Goal: Information Seeking & Learning: Learn about a topic

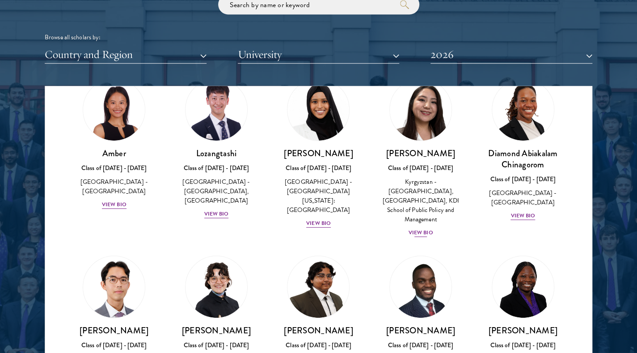
scroll to position [36, 0]
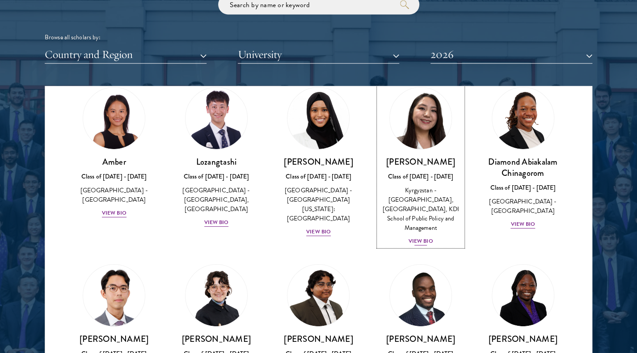
click at [427, 161] on h3 "[PERSON_NAME]" at bounding box center [420, 161] width 84 height 11
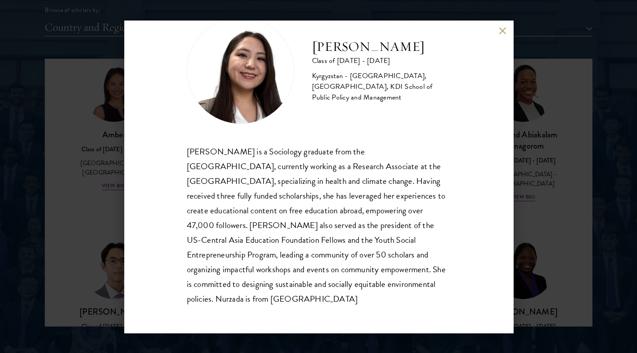
scroll to position [1126, 0]
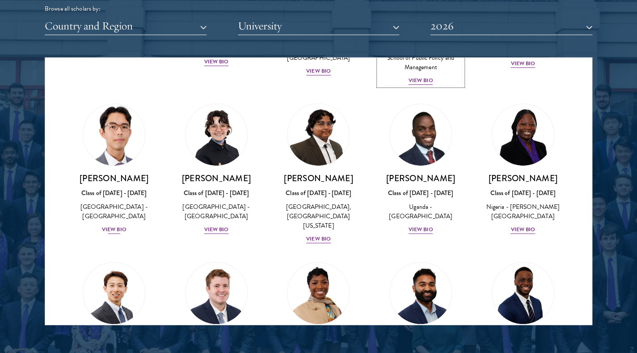
scroll to position [175, 0]
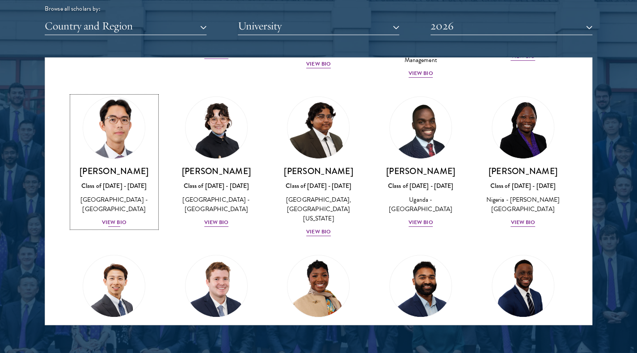
click at [134, 197] on div "[GEOGRAPHIC_DATA] - [GEOGRAPHIC_DATA]" at bounding box center [114, 204] width 84 height 19
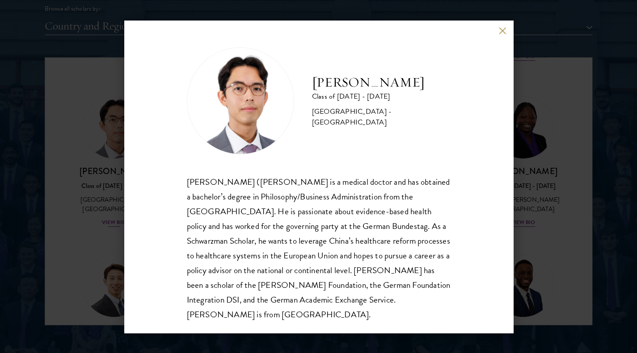
scroll to position [16, 0]
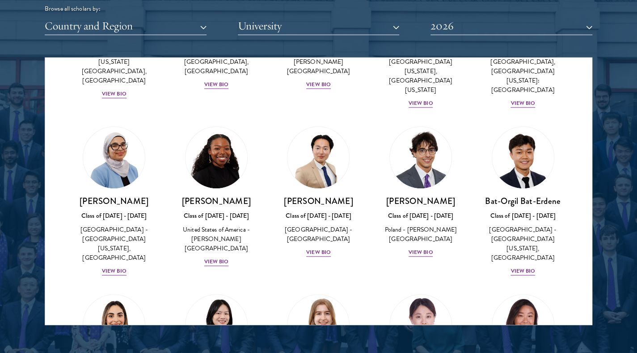
scroll to position [503, 0]
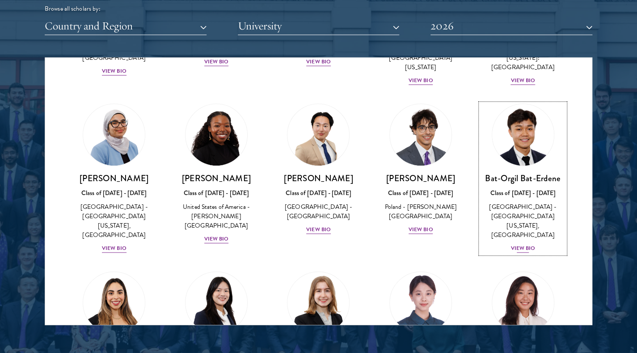
click at [514, 146] on img at bounding box center [523, 136] width 68 height 68
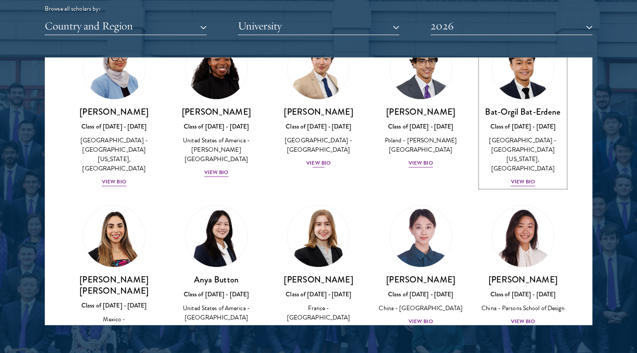
scroll to position [570, 0]
click at [419, 220] on img at bounding box center [420, 237] width 68 height 68
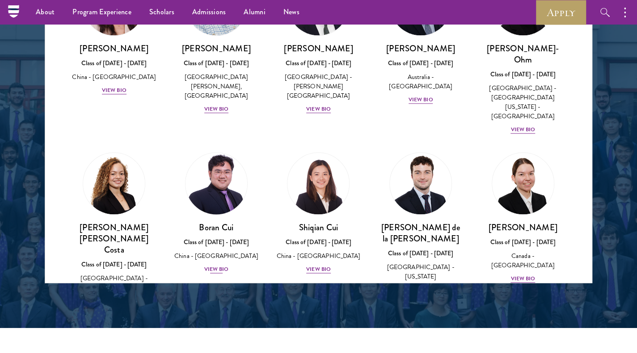
scroll to position [919, 0]
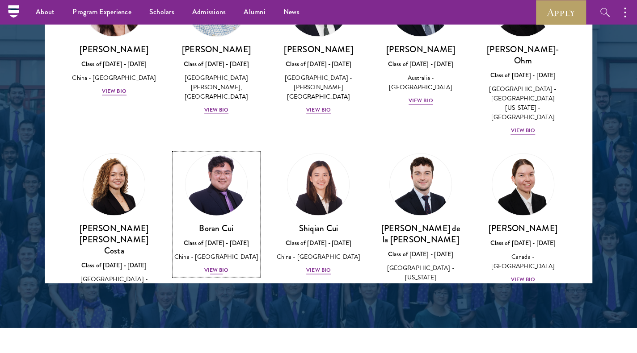
click at [213, 151] on img at bounding box center [216, 185] width 68 height 68
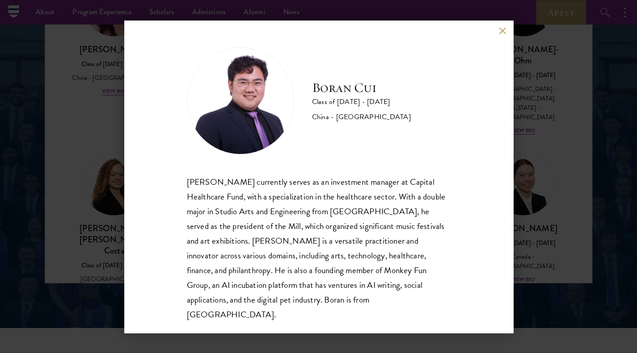
scroll to position [1, 0]
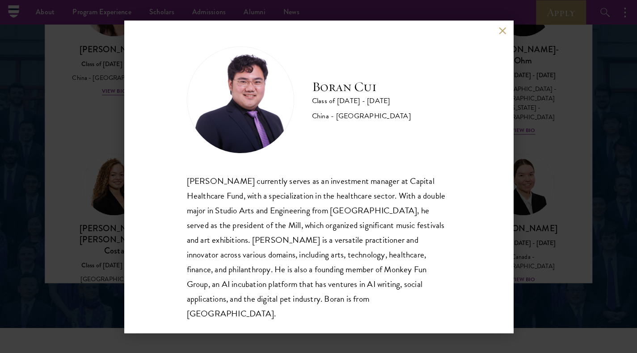
click at [534, 166] on div "[PERSON_NAME] Class of [DATE] - [DATE] [GEOGRAPHIC_DATA] - [GEOGRAPHIC_DATA] [P…" at bounding box center [318, 176] width 637 height 353
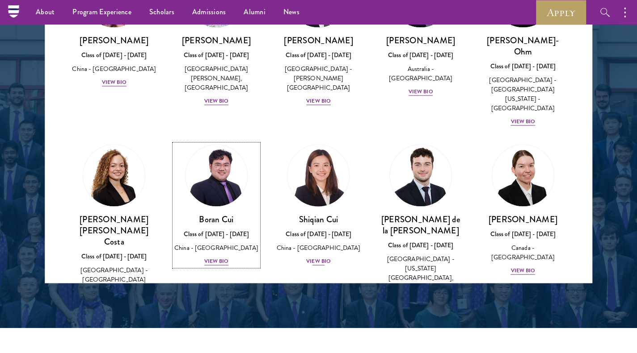
scroll to position [928, 0]
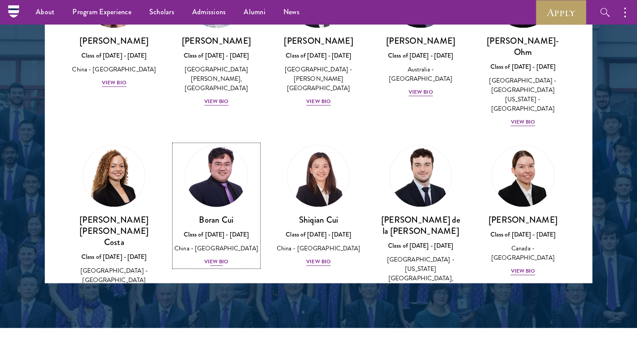
click at [233, 214] on h3 "Boran Cui" at bounding box center [216, 219] width 84 height 11
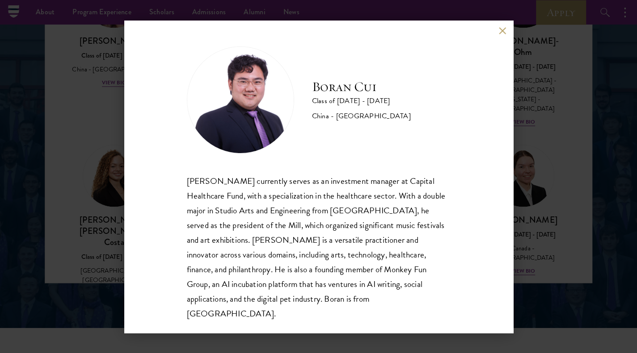
scroll to position [0, 0]
click at [584, 197] on div "[PERSON_NAME] Class of [DATE] - [DATE] [GEOGRAPHIC_DATA] - [GEOGRAPHIC_DATA] [P…" at bounding box center [318, 176] width 637 height 353
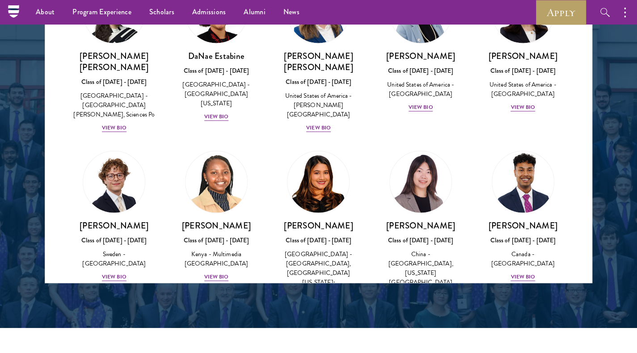
scroll to position [1271, 0]
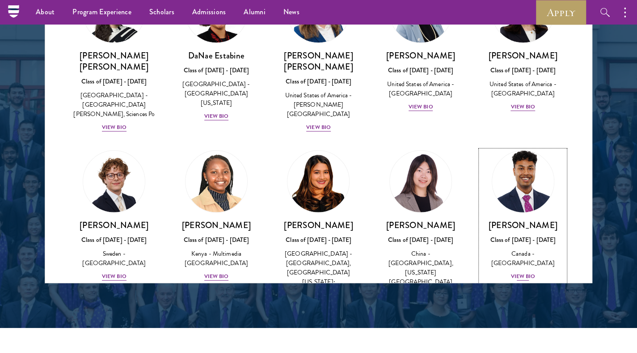
click at [527, 220] on h3 "[PERSON_NAME]" at bounding box center [522, 225] width 84 height 11
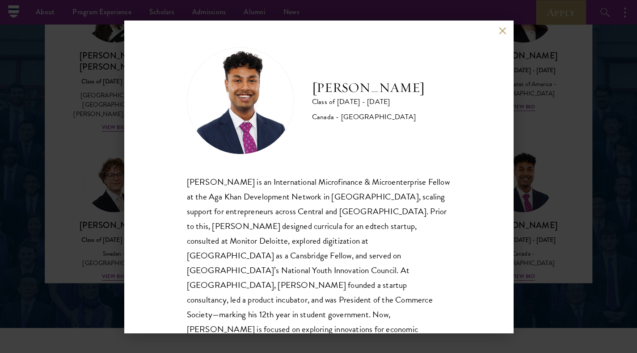
click at [574, 180] on div "[PERSON_NAME] Class of [DATE] - [DATE] [GEOGRAPHIC_DATA] - [GEOGRAPHIC_DATA] [P…" at bounding box center [318, 176] width 637 height 353
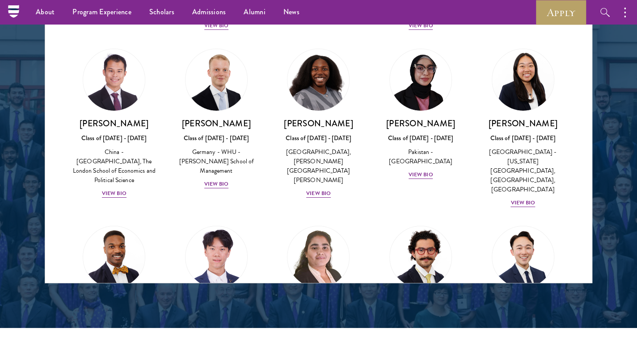
scroll to position [1730, 0]
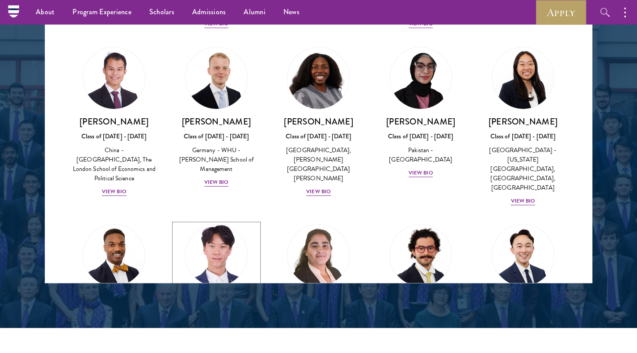
click at [236, 222] on img at bounding box center [216, 256] width 68 height 68
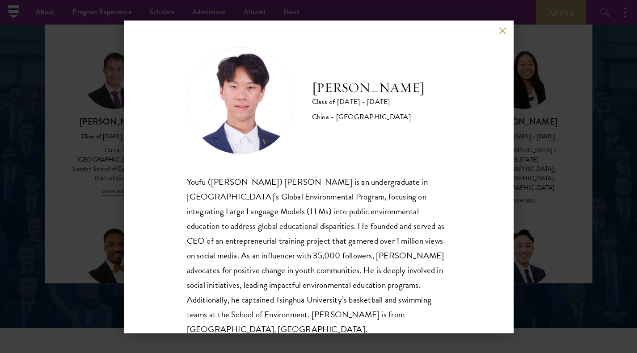
scroll to position [16, 0]
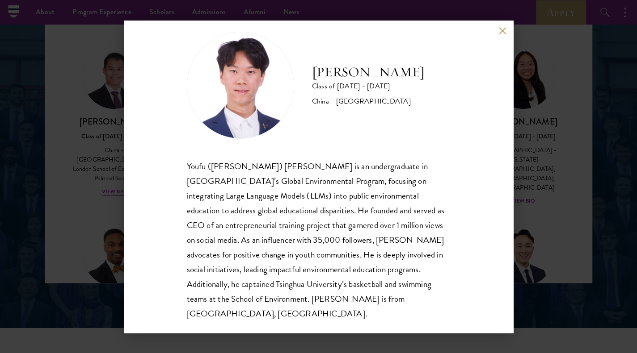
click at [557, 204] on div "[PERSON_NAME] Class of [DATE] - [DATE] [GEOGRAPHIC_DATA] - [GEOGRAPHIC_DATA] [P…" at bounding box center [318, 176] width 637 height 353
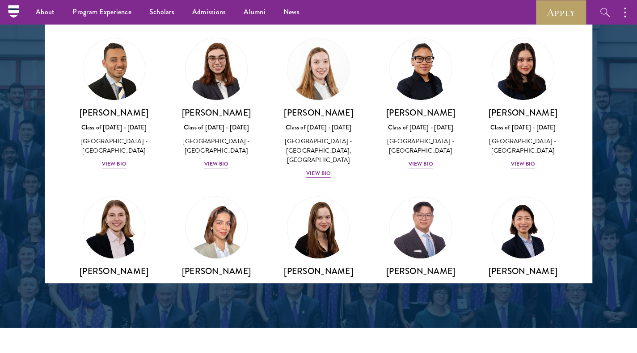
scroll to position [2093, 0]
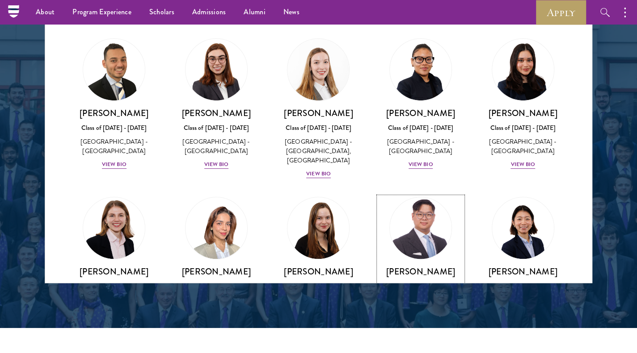
click at [435, 266] on h3 "[PERSON_NAME]" at bounding box center [420, 271] width 84 height 11
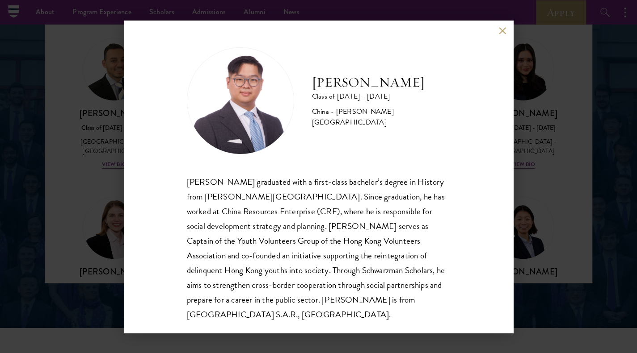
scroll to position [1, 0]
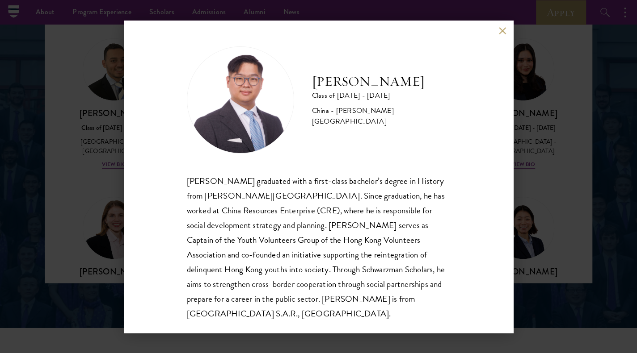
click at [556, 243] on div "[PERSON_NAME] Class of [DATE] - [DATE] [GEOGRAPHIC_DATA] - [PERSON_NAME][GEOGRA…" at bounding box center [318, 176] width 637 height 353
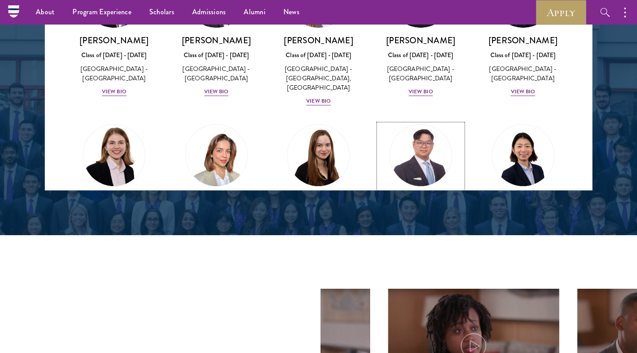
scroll to position [2168, 0]
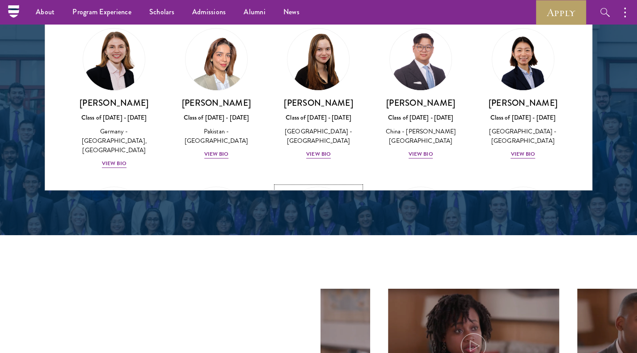
click at [306, 185] on img at bounding box center [319, 219] width 68 height 68
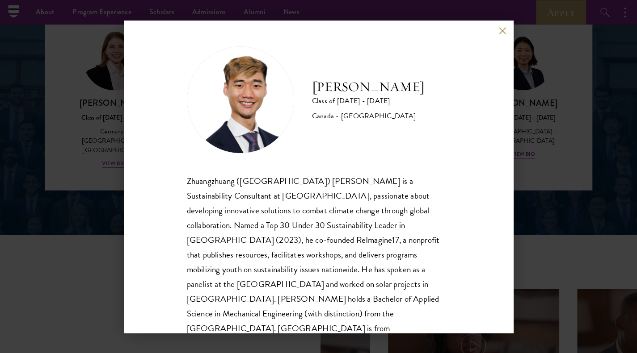
scroll to position [1, 0]
click at [526, 57] on div "[PERSON_NAME] Class of [DATE] - [DATE] [GEOGRAPHIC_DATA] - [GEOGRAPHIC_DATA] Zh…" at bounding box center [318, 176] width 637 height 353
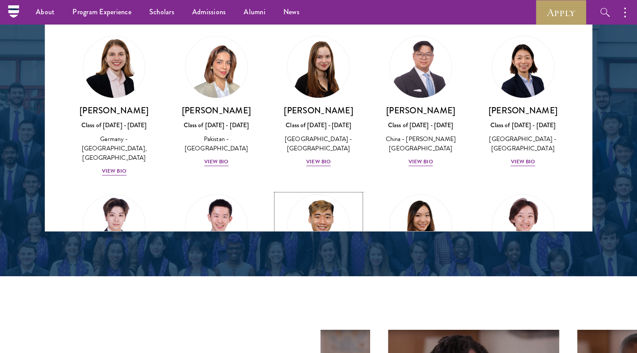
scroll to position [2214, 0]
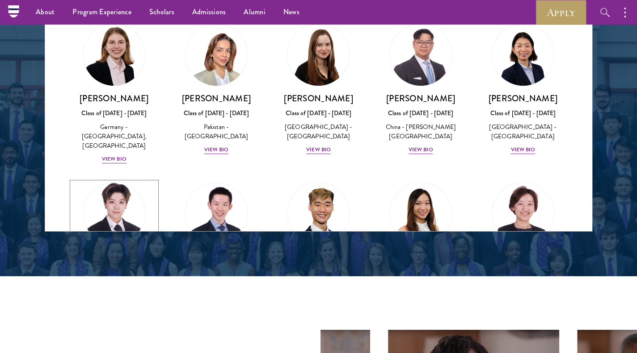
click at [103, 180] on img at bounding box center [114, 214] width 68 height 68
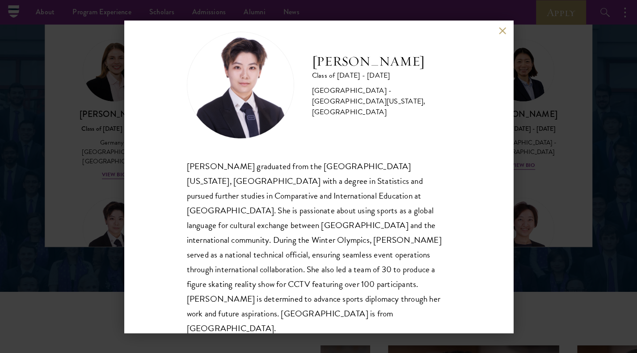
scroll to position [0, 0]
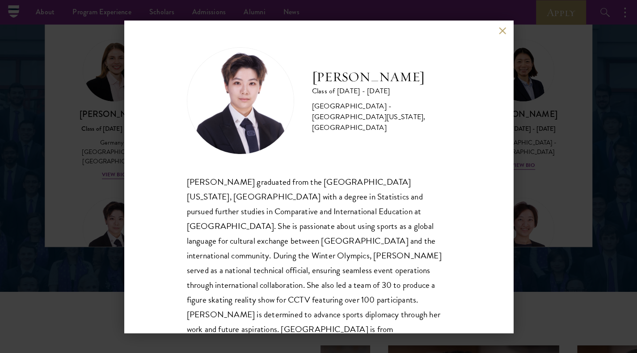
click at [528, 180] on div "[PERSON_NAME] Class of [DATE] - [DATE] [GEOGRAPHIC_DATA] - [GEOGRAPHIC_DATA][US…" at bounding box center [318, 176] width 637 height 353
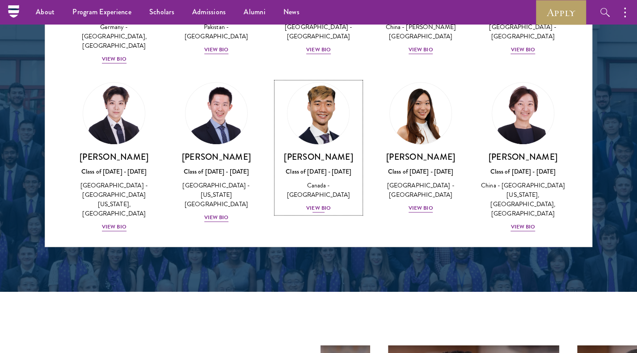
scroll to position [2329, 0]
click at [415, 251] on link "[PERSON_NAME] Class of [DATE] - [DATE] [GEOGRAPHIC_DATA] - [GEOGRAPHIC_DATA] Vi…" at bounding box center [420, 316] width 84 height 131
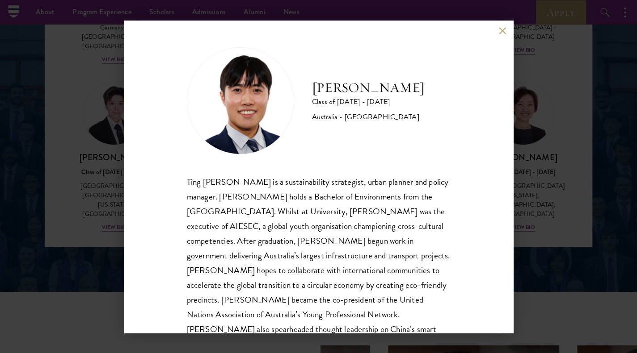
click at [531, 186] on div "[PERSON_NAME] Class of [DATE] - [DATE] [GEOGRAPHIC_DATA] - [GEOGRAPHIC_DATA] Ti…" at bounding box center [318, 176] width 637 height 353
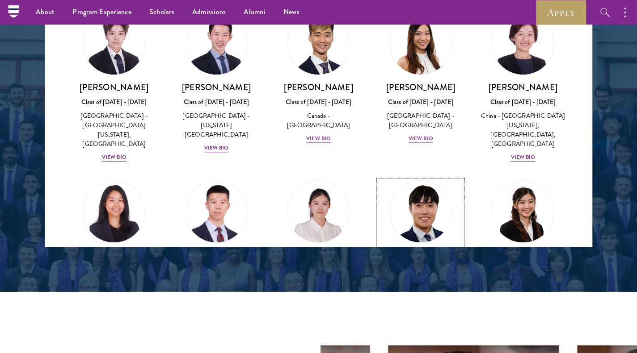
scroll to position [2396, 0]
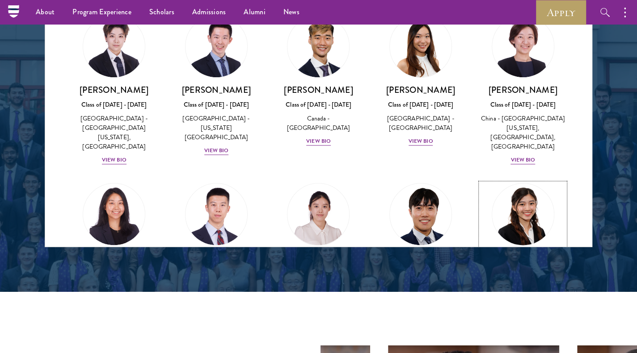
click at [509, 184] on link "[PERSON_NAME] Class of [DATE] - [DATE] [GEOGRAPHIC_DATA] - [GEOGRAPHIC_DATA] Vi…" at bounding box center [522, 249] width 84 height 131
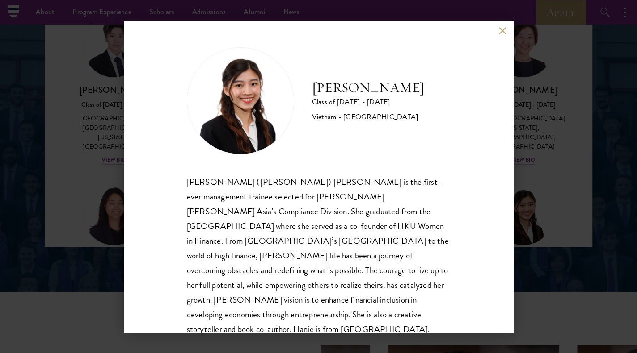
click at [539, 182] on div "[PERSON_NAME] Class of [DATE] - [DATE] [GEOGRAPHIC_DATA] - [GEOGRAPHIC_DATA] [P…" at bounding box center [318, 176] width 637 height 353
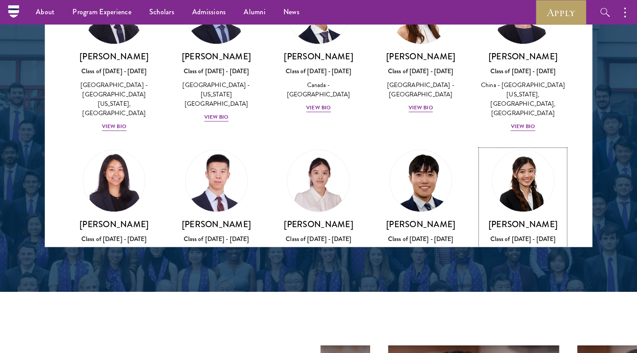
scroll to position [2432, 0]
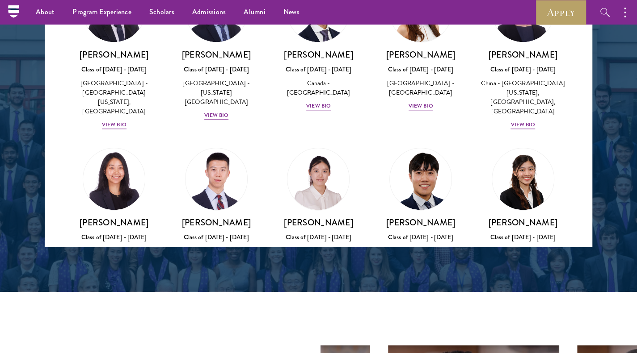
click at [339, 295] on img at bounding box center [319, 329] width 68 height 68
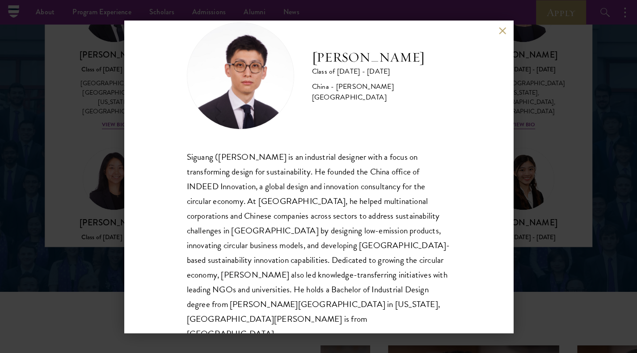
scroll to position [28, 0]
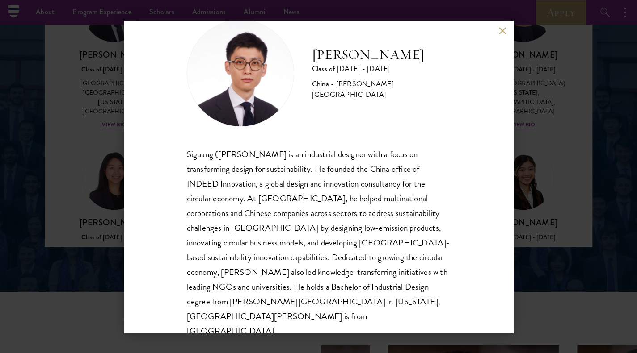
click at [99, 270] on div "[PERSON_NAME] Class of [DATE] - [DATE] [GEOGRAPHIC_DATA] - [PERSON_NAME][GEOGRA…" at bounding box center [318, 176] width 637 height 353
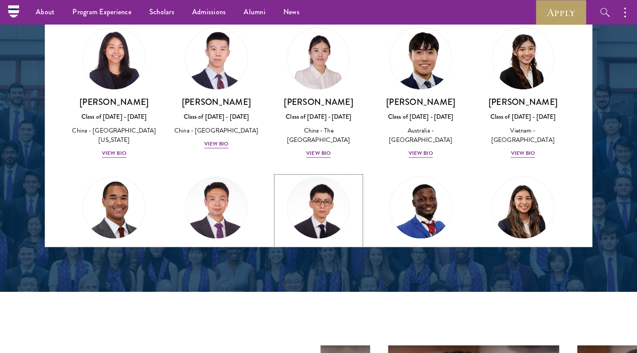
scroll to position [2553, 0]
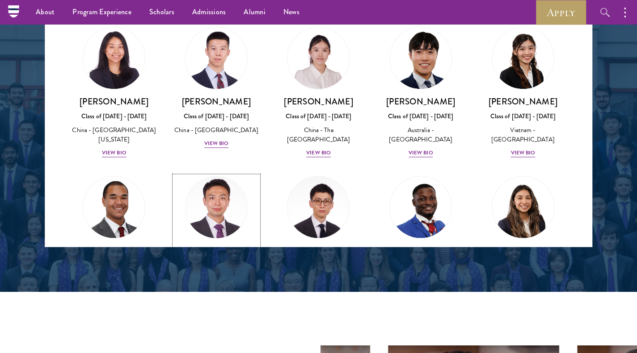
click at [197, 246] on h3 "[PERSON_NAME]" at bounding box center [216, 251] width 84 height 11
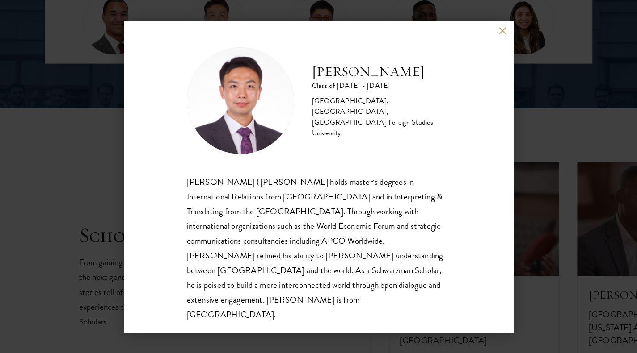
scroll to position [1389, 0]
click at [587, 84] on div "[PERSON_NAME] Class of [DATE] - [DATE] [GEOGRAPHIC_DATA] - [GEOGRAPHIC_DATA], […" at bounding box center [318, 176] width 637 height 353
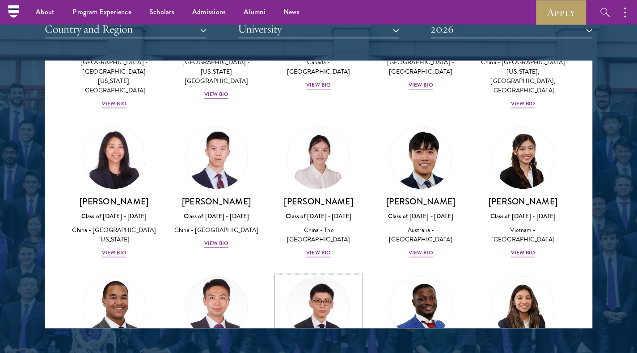
scroll to position [2536, 0]
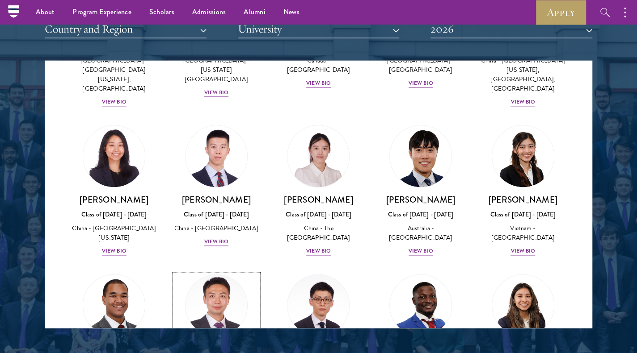
click at [211, 272] on img at bounding box center [216, 306] width 68 height 68
